Goal: Find specific page/section: Find specific page/section

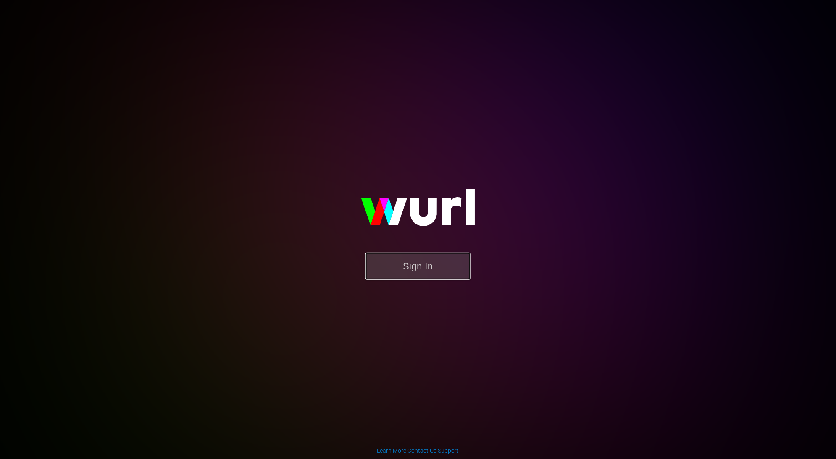
click at [413, 263] on button "Sign In" at bounding box center [417, 266] width 105 height 27
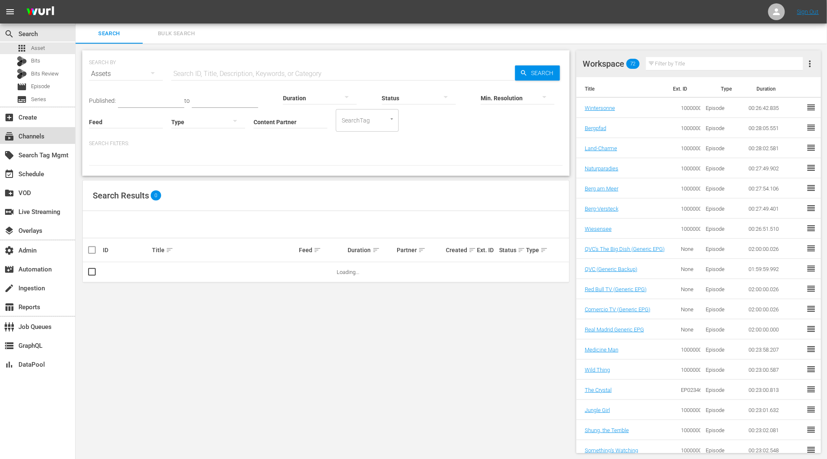
click at [42, 138] on div "subscriptions Channels" at bounding box center [23, 135] width 47 height 8
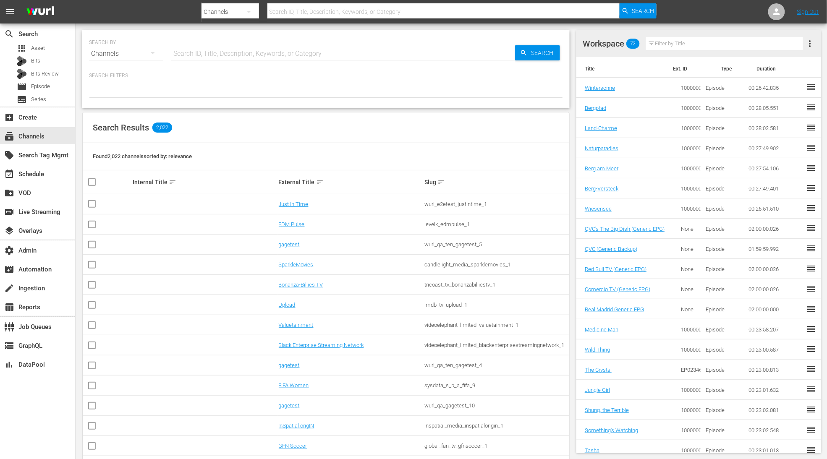
click at [237, 60] on input "text" at bounding box center [343, 54] width 344 height 20
type input "law"
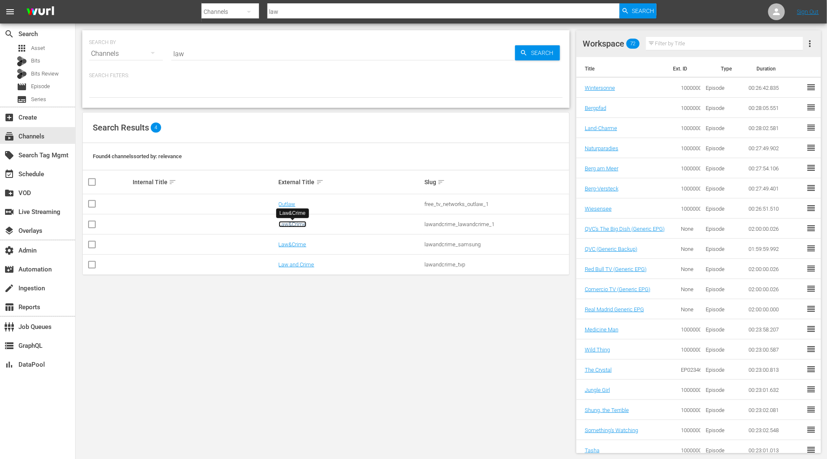
click at [300, 225] on link "Law&Crime" at bounding box center [293, 224] width 28 height 6
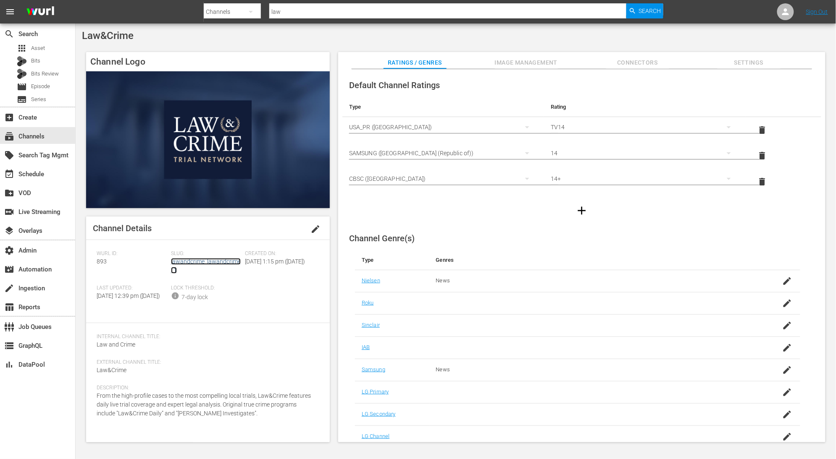
click at [213, 264] on link "lawandcrime_lawandcrime_1" at bounding box center [206, 266] width 70 height 16
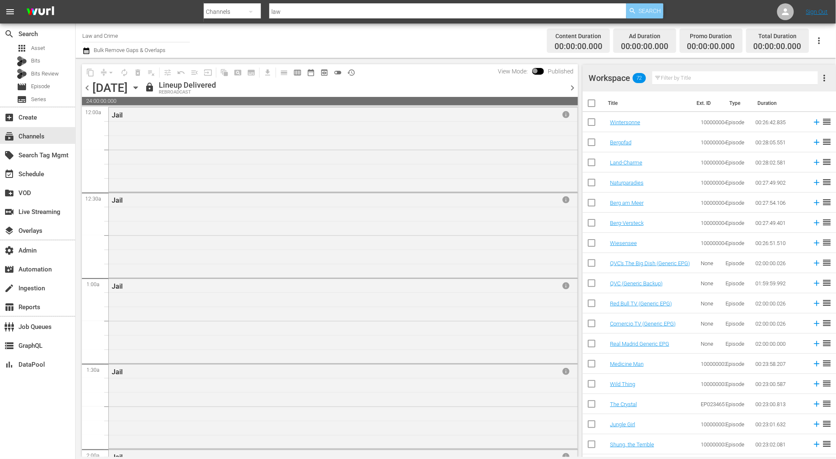
click at [643, 8] on span "Search" at bounding box center [650, 10] width 22 height 15
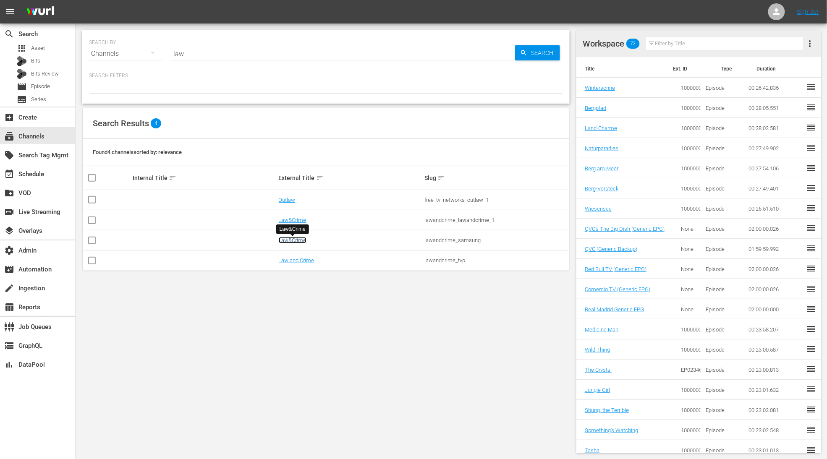
click at [294, 241] on link "Law&Crime" at bounding box center [293, 240] width 28 height 6
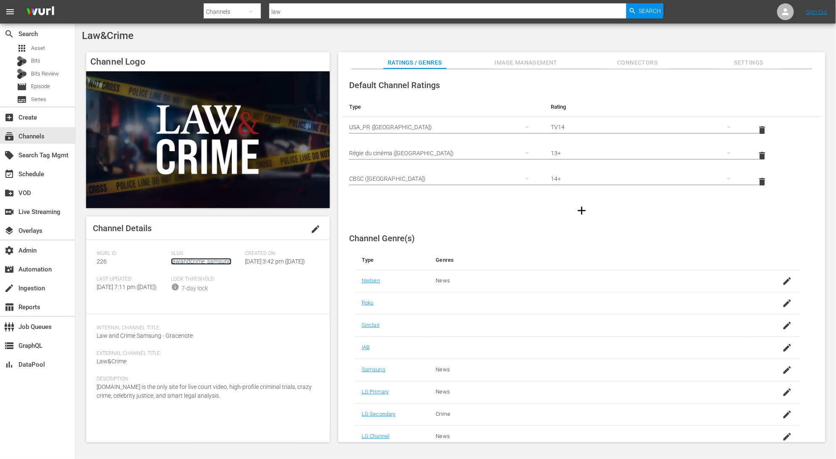
click at [223, 263] on link "lawandcrime_samsung" at bounding box center [201, 261] width 60 height 7
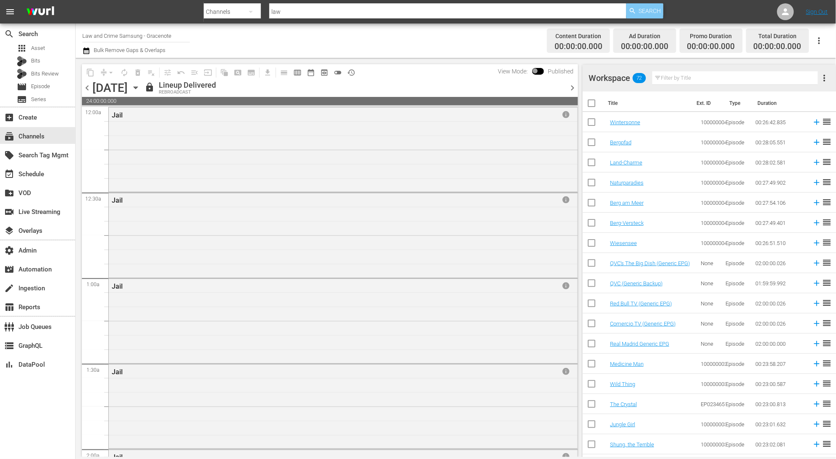
click at [654, 10] on span "Search" at bounding box center [650, 10] width 22 height 15
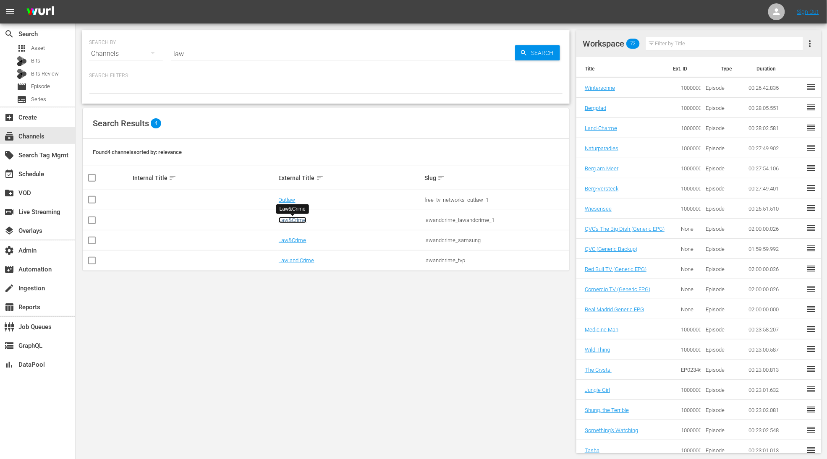
click at [290, 220] on link "Law&Crime" at bounding box center [293, 220] width 28 height 6
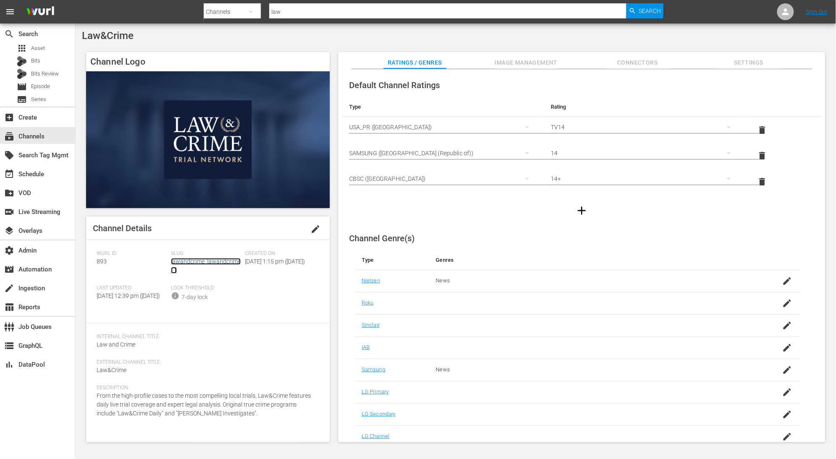
click at [220, 261] on link "lawandcrime_lawandcrime_1" at bounding box center [206, 266] width 70 height 16
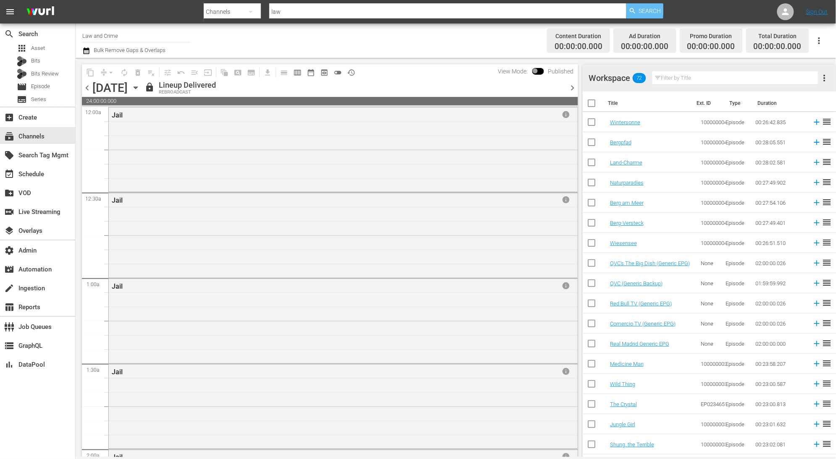
click at [650, 10] on span "Search" at bounding box center [650, 10] width 22 height 15
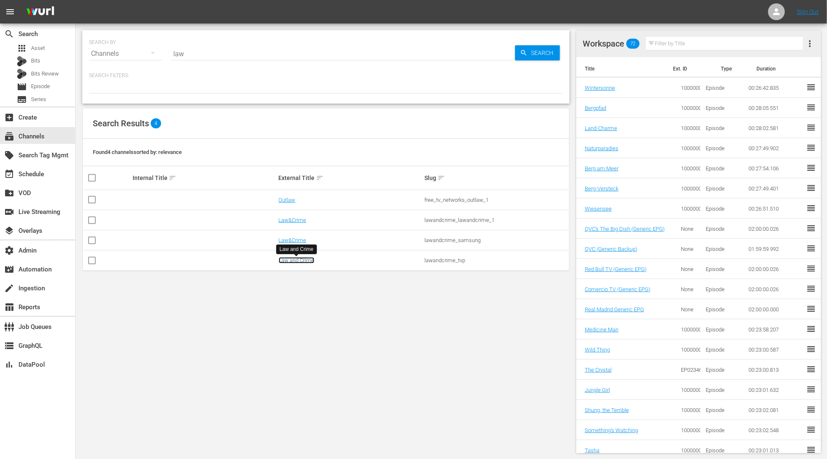
click at [302, 262] on link "Law and Crime" at bounding box center [297, 260] width 36 height 6
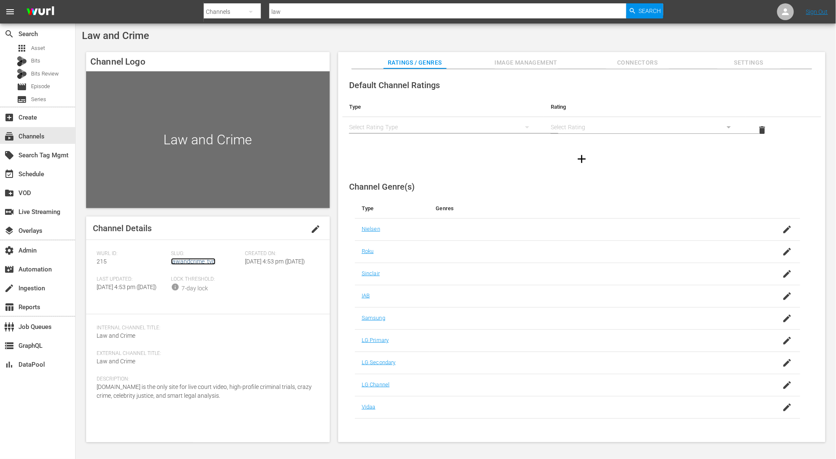
click at [198, 264] on link "lawandcrime_tvp" at bounding box center [193, 261] width 45 height 7
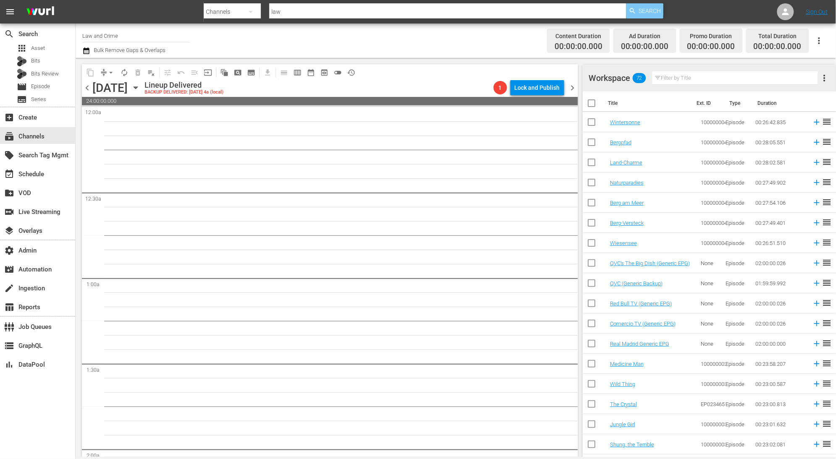
click at [658, 13] on span "Search" at bounding box center [650, 10] width 22 height 15
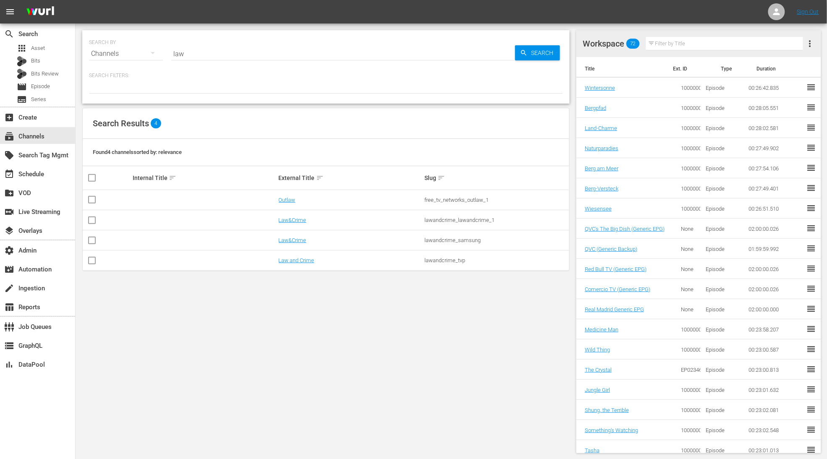
click at [476, 273] on div "SEARCH BY Search By Channels Search ID, Title, Description, Keywords, or Catego…" at bounding box center [326, 242] width 501 height 437
drag, startPoint x: 474, startPoint y: 261, endPoint x: 423, endPoint y: 261, distance: 50.4
click at [423, 261] on td "lawandcrime_tvp" at bounding box center [496, 261] width 146 height 20
copy div "lawandcrime_tvp"
click at [297, 262] on link "Law and Crime" at bounding box center [297, 260] width 36 height 6
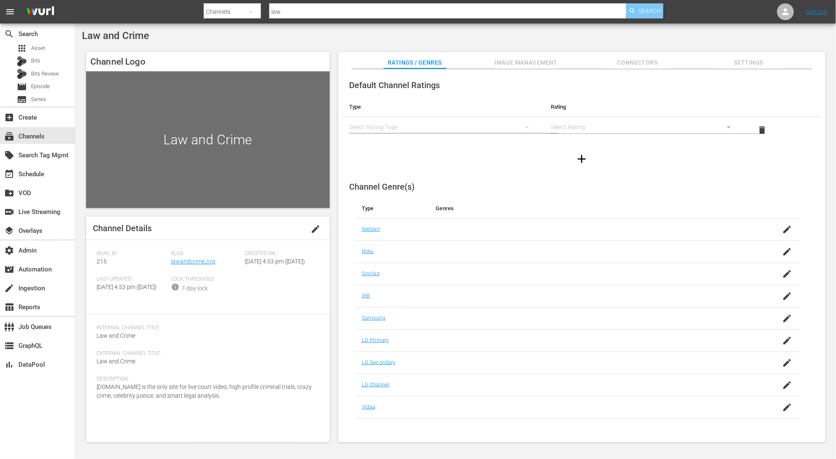
click at [644, 13] on span "Search" at bounding box center [650, 10] width 22 height 15
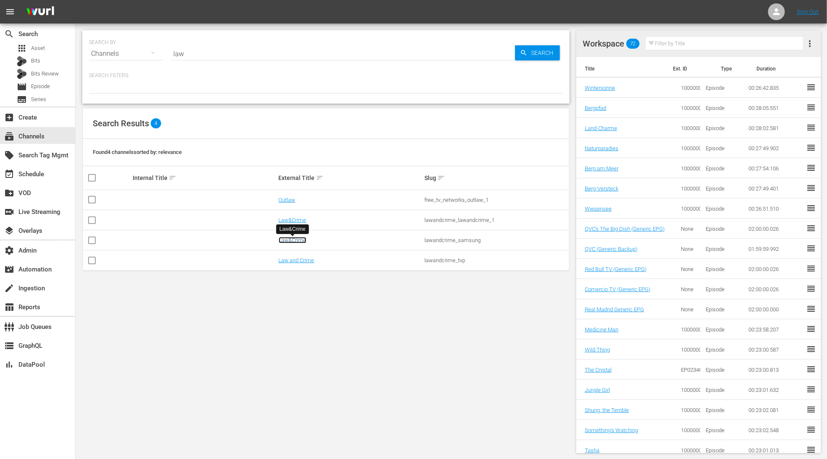
click at [302, 241] on link "Law&Crime" at bounding box center [293, 240] width 28 height 6
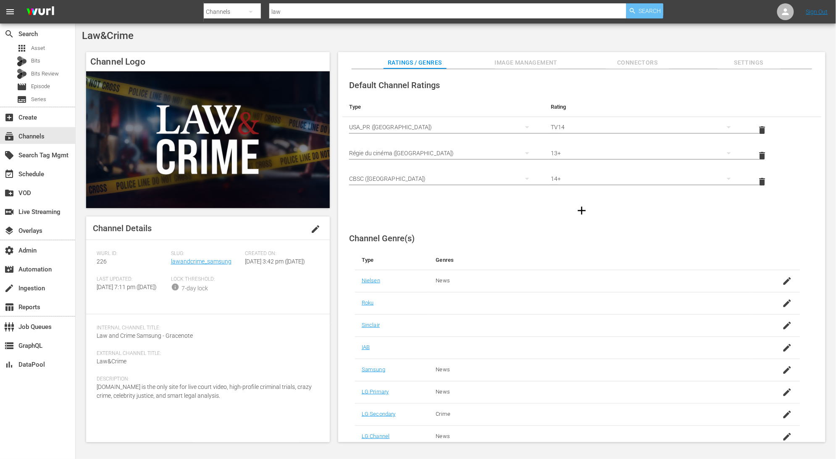
click at [646, 8] on span "Search" at bounding box center [650, 10] width 22 height 15
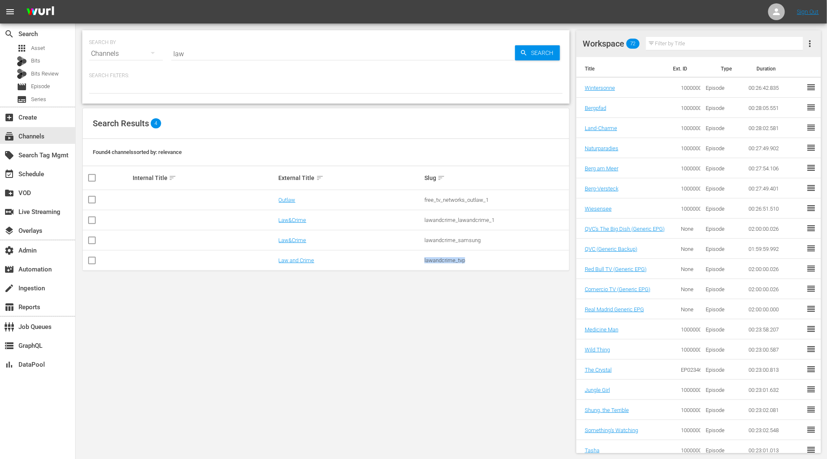
drag, startPoint x: 467, startPoint y: 263, endPoint x: 422, endPoint y: 262, distance: 45.0
click at [422, 262] on tr "Law and Crime lawandcrime_tvp" at bounding box center [326, 261] width 487 height 20
copy tr "lawandcrime_tvp"
click at [38, 136] on div "subscriptions Channels" at bounding box center [23, 135] width 47 height 8
